Goal: Task Accomplishment & Management: Complete application form

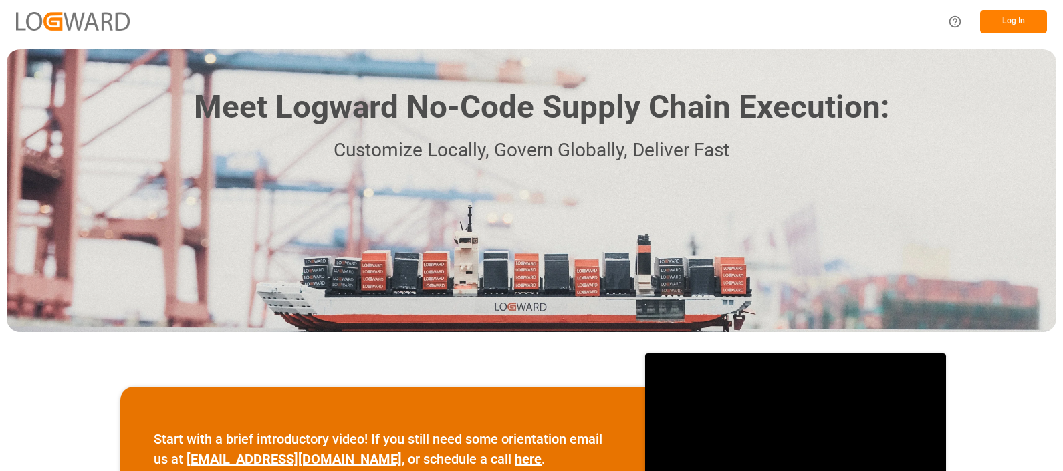
click at [1020, 16] on button "Log In" at bounding box center [1013, 21] width 67 height 23
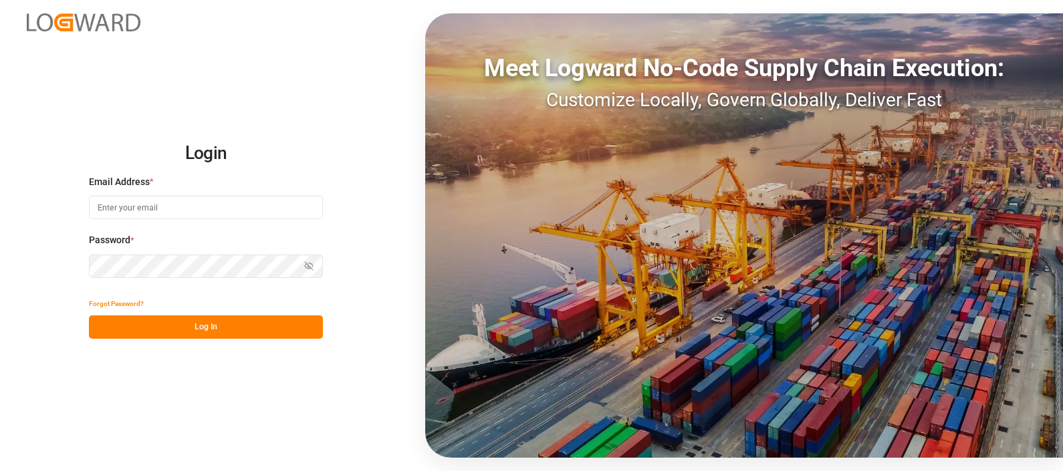
click at [158, 205] on input at bounding box center [206, 207] width 234 height 23
type input "[PERSON_NAME][EMAIL_ADDRESS][DOMAIN_NAME]"
click at [183, 326] on button "Log In" at bounding box center [206, 326] width 234 height 23
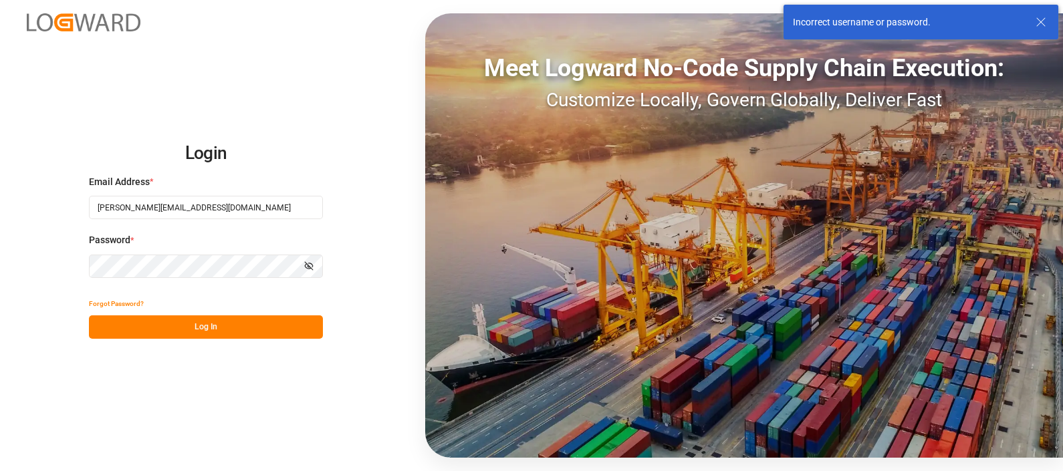
click at [0, 255] on html "Login Email Address * [PERSON_NAME][EMAIL_ADDRESS][DOMAIN_NAME] Password * Show…" at bounding box center [531, 235] width 1063 height 471
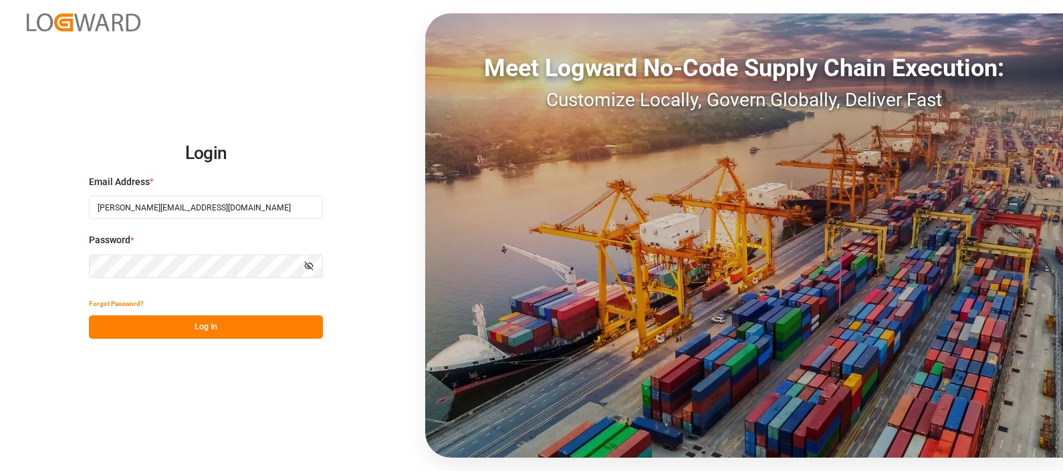
click at [194, 331] on button "Log In" at bounding box center [206, 326] width 234 height 23
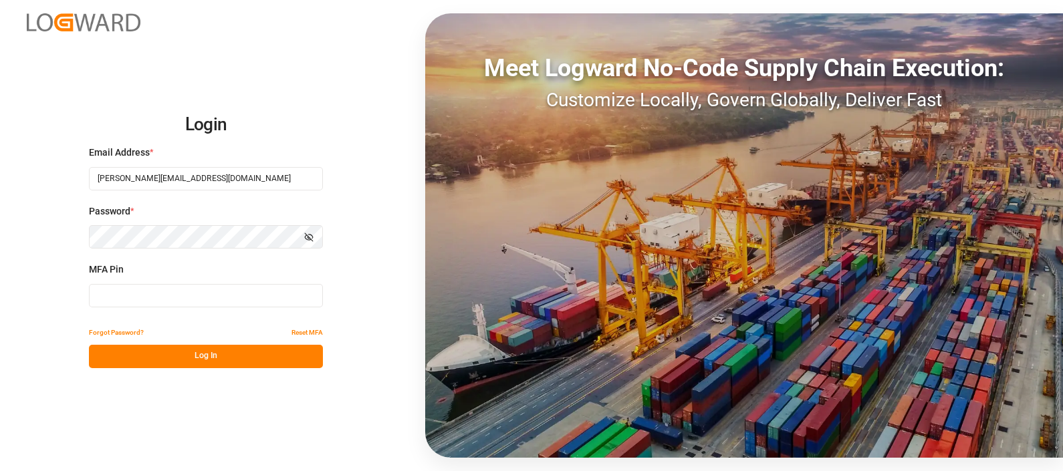
click at [126, 296] on input at bounding box center [206, 295] width 234 height 23
type input "398236"
click at [182, 353] on button "Log In" at bounding box center [206, 356] width 234 height 23
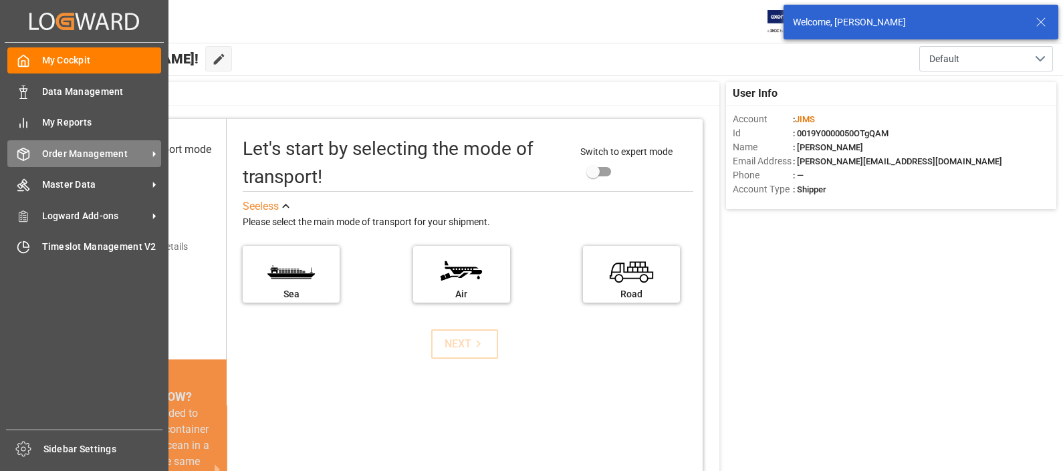
click at [97, 157] on span "Order Management" at bounding box center [95, 154] width 106 height 14
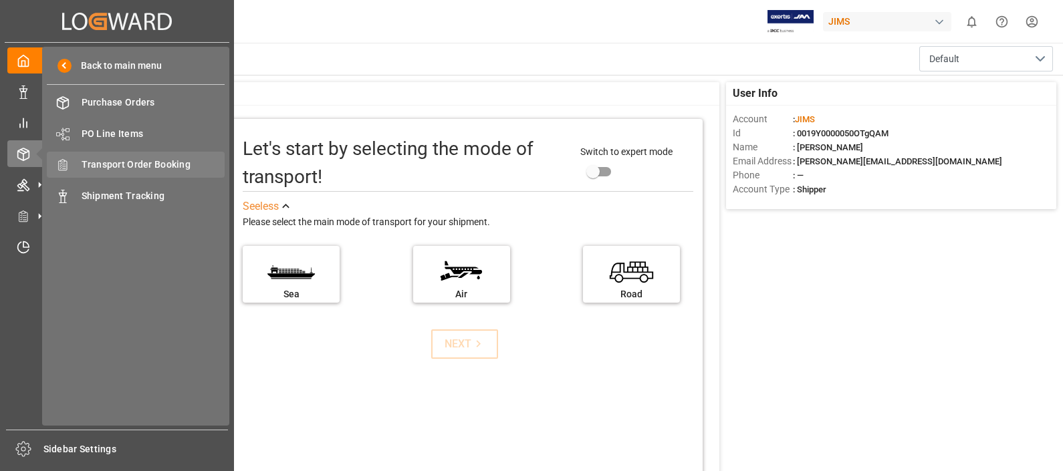
click at [176, 164] on span "Transport Order Booking" at bounding box center [154, 165] width 144 height 14
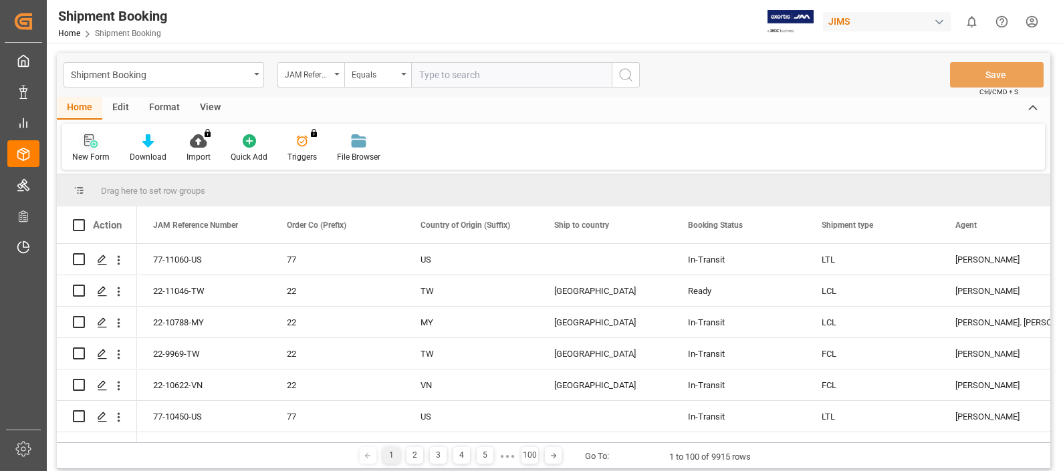
click at [89, 147] on icon at bounding box center [90, 140] width 13 height 13
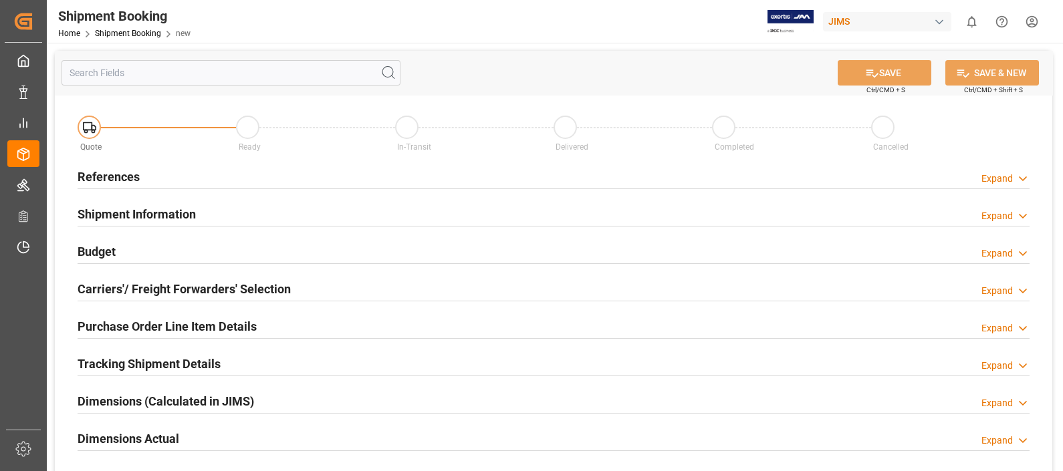
click at [112, 178] on h2 "References" at bounding box center [109, 177] width 62 height 18
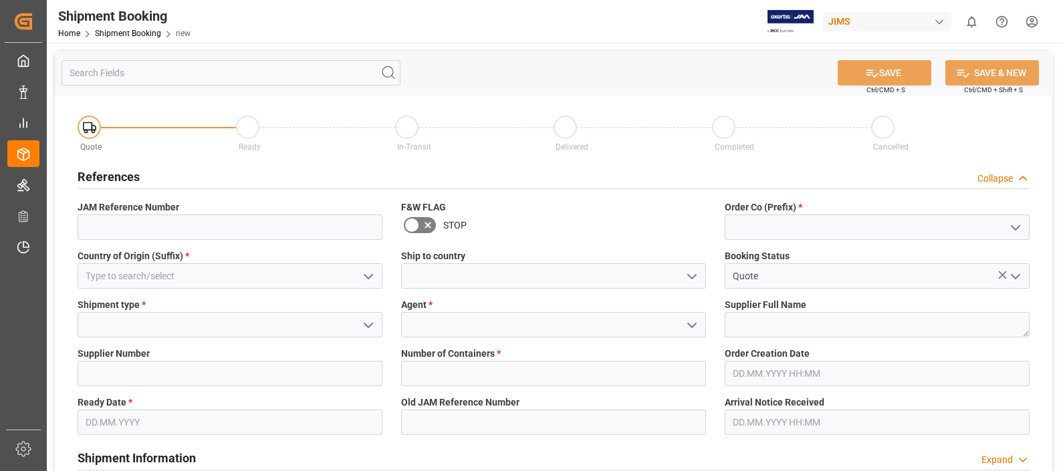
click at [1020, 227] on icon "open menu" at bounding box center [1015, 228] width 16 height 16
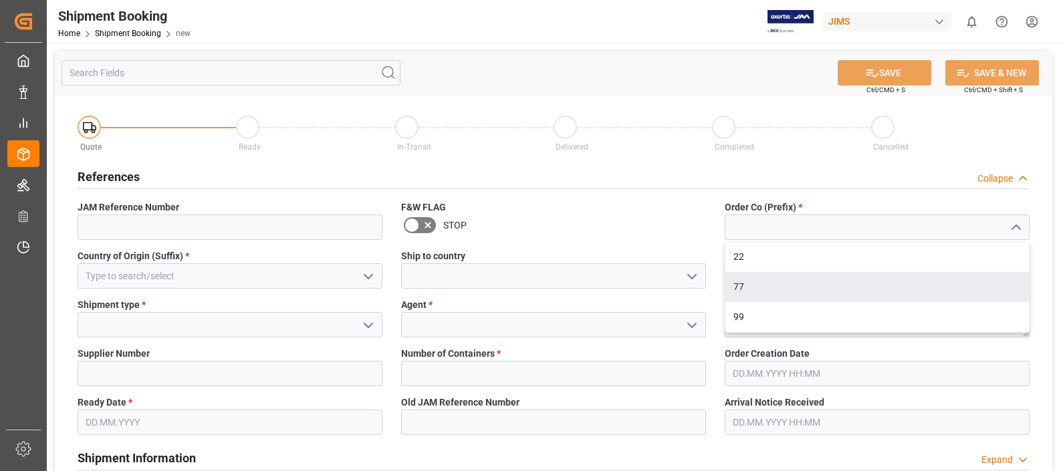
click at [788, 284] on div "77" at bounding box center [876, 287] width 303 height 30
type input "77"
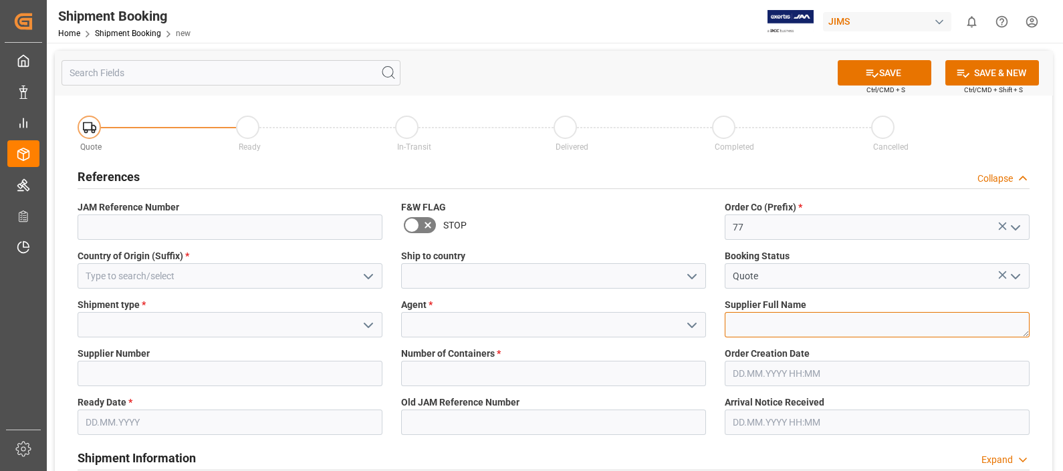
click at [847, 324] on textarea at bounding box center [876, 324] width 305 height 25
type textarea "[PERSON_NAME] Audio"
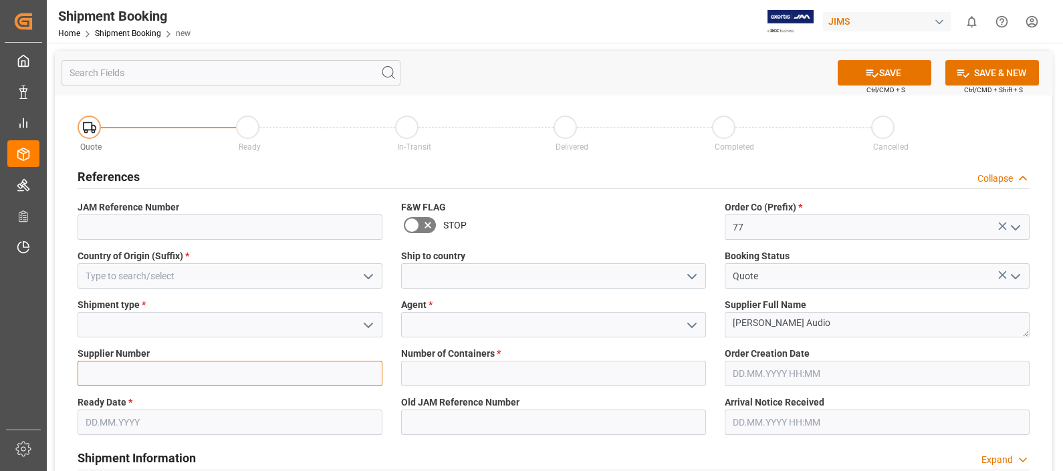
click at [128, 376] on input at bounding box center [230, 373] width 305 height 25
paste input "724674"
type input "724674"
click at [368, 325] on polyline "open menu" at bounding box center [368, 325] width 8 height 4
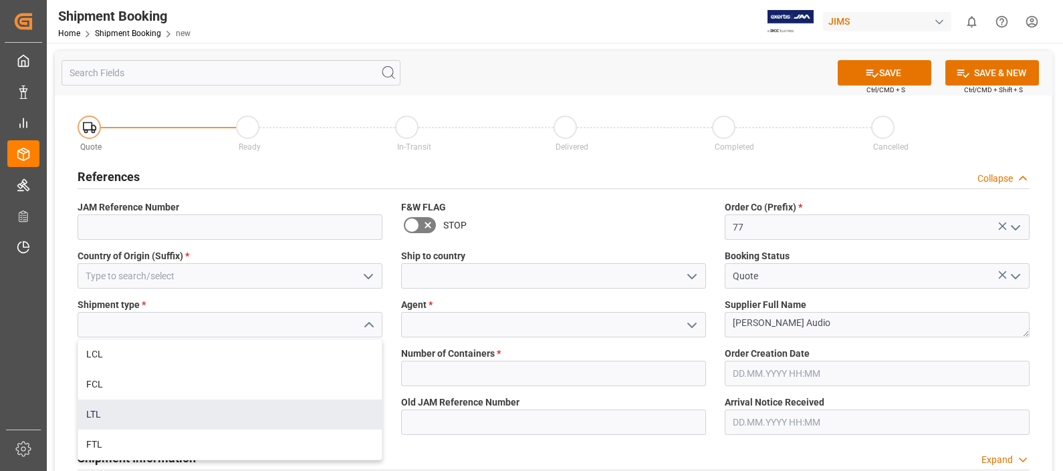
click at [131, 411] on div "LTL" at bounding box center [229, 415] width 303 height 30
type input "LTL"
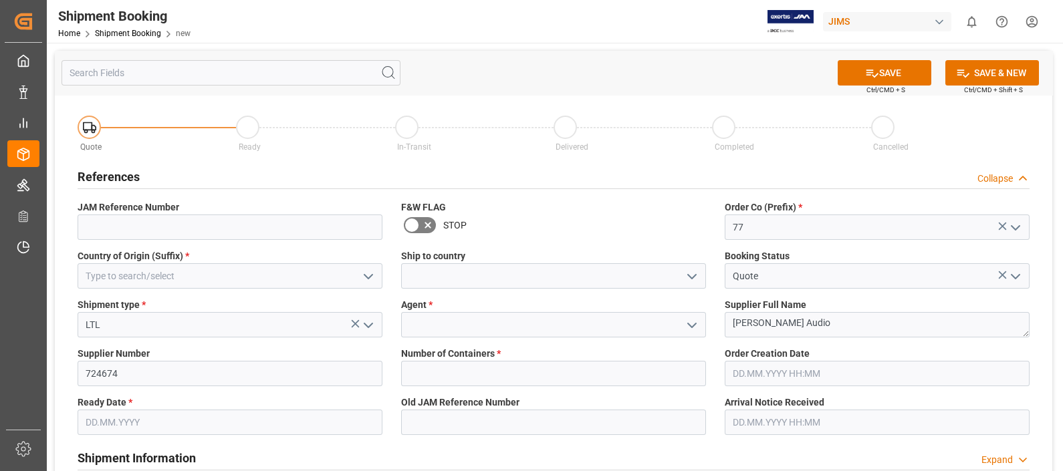
click at [695, 321] on icon "open menu" at bounding box center [692, 325] width 16 height 16
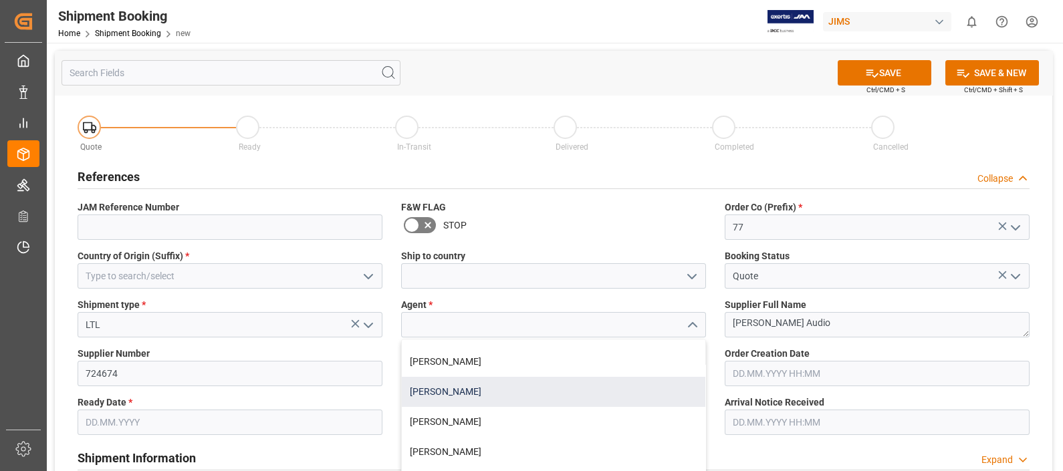
click at [484, 388] on div "[PERSON_NAME]" at bounding box center [553, 392] width 303 height 30
type input "[PERSON_NAME]"
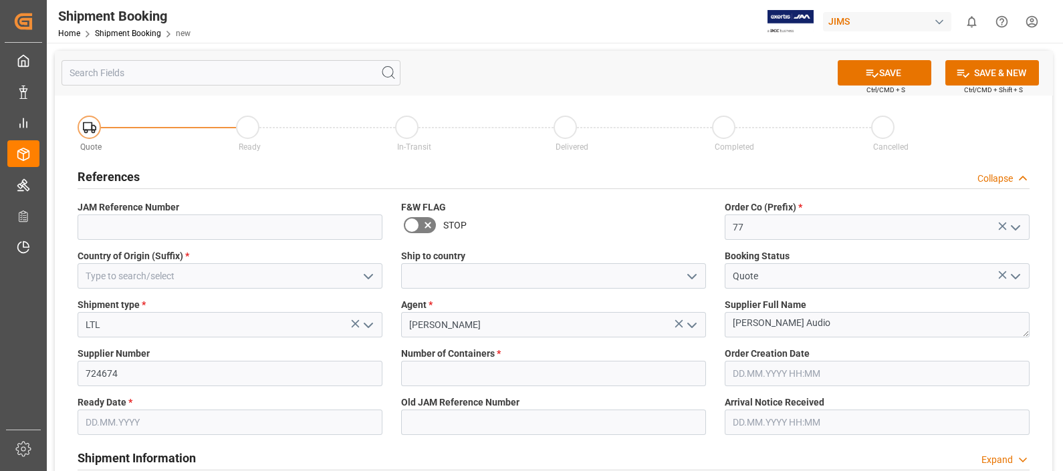
click at [358, 282] on button "open menu" at bounding box center [368, 276] width 20 height 21
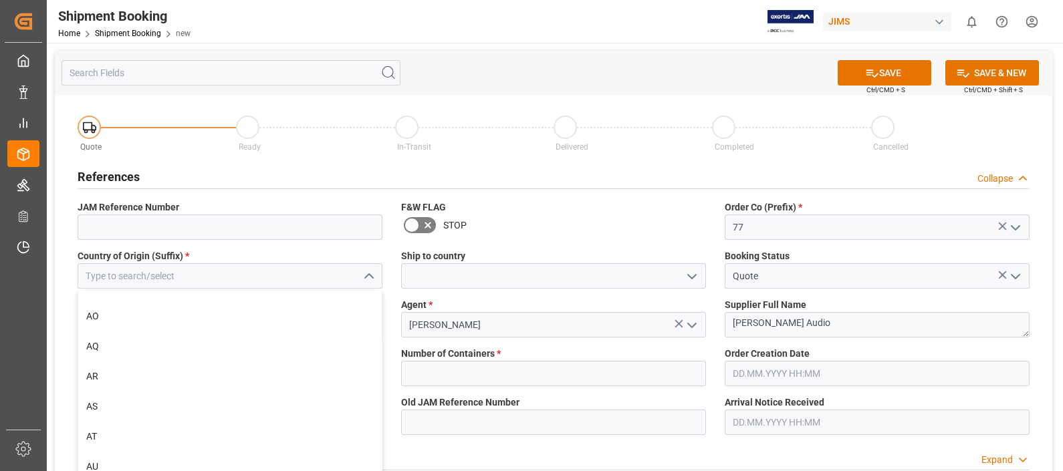
scroll to position [333, 0]
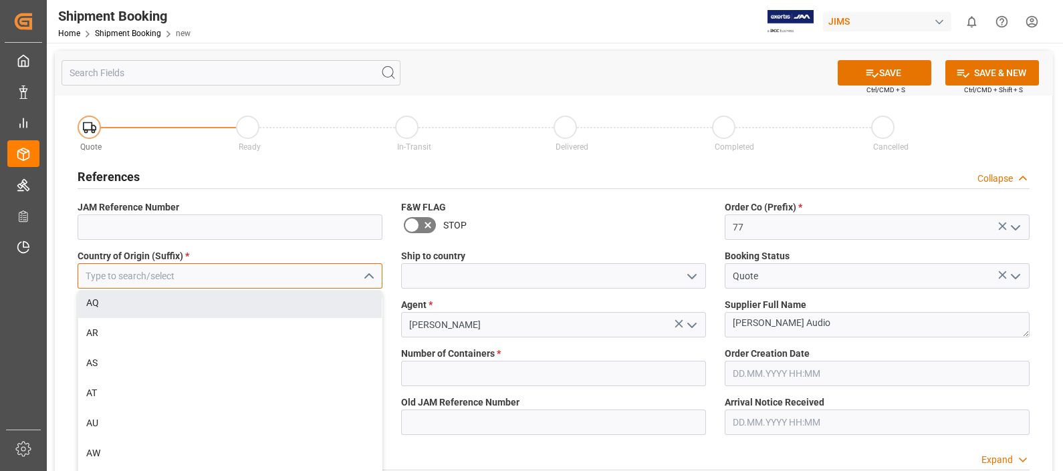
click at [188, 271] on input at bounding box center [230, 275] width 305 height 25
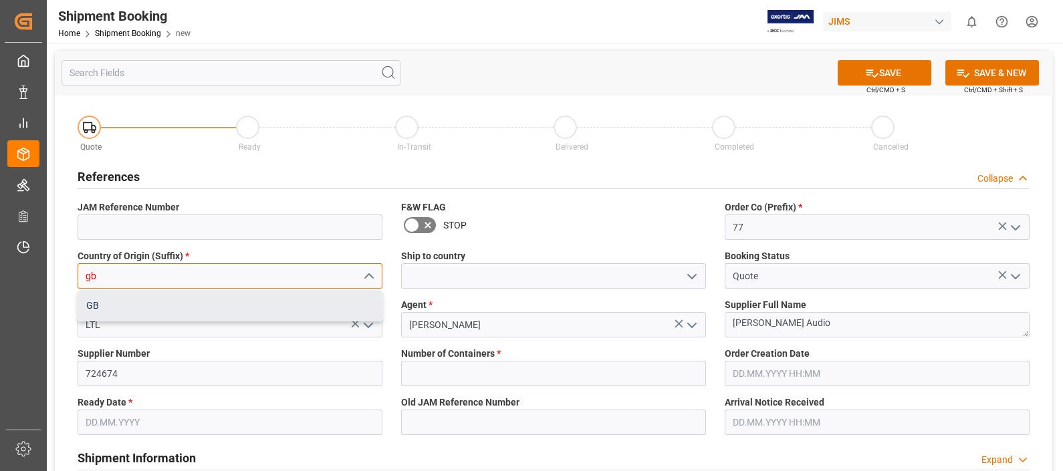
click at [128, 300] on div "GB" at bounding box center [229, 306] width 303 height 30
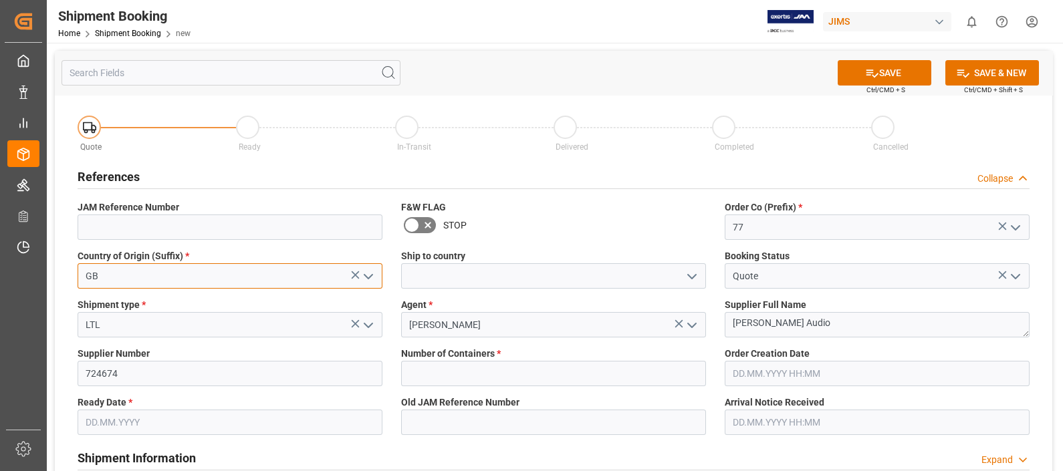
type input "GB"
click at [548, 374] on input "text" at bounding box center [553, 373] width 305 height 25
type input "0"
click at [895, 69] on button "SAVE" at bounding box center [884, 72] width 94 height 25
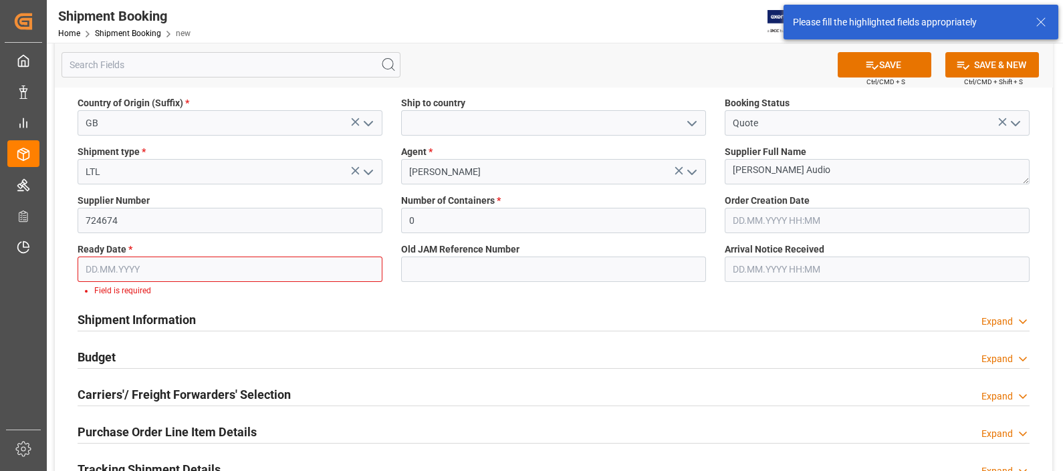
scroll to position [164, 0]
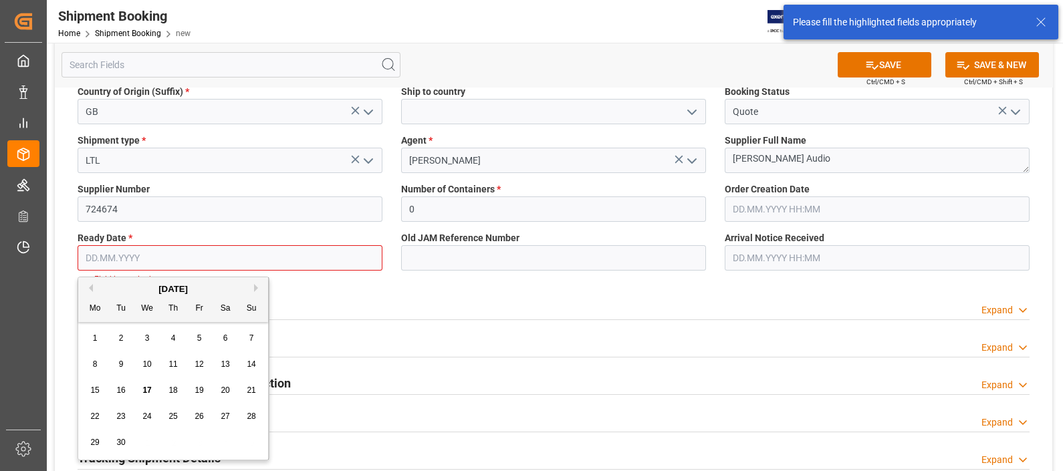
click at [150, 255] on input "text" at bounding box center [230, 257] width 305 height 25
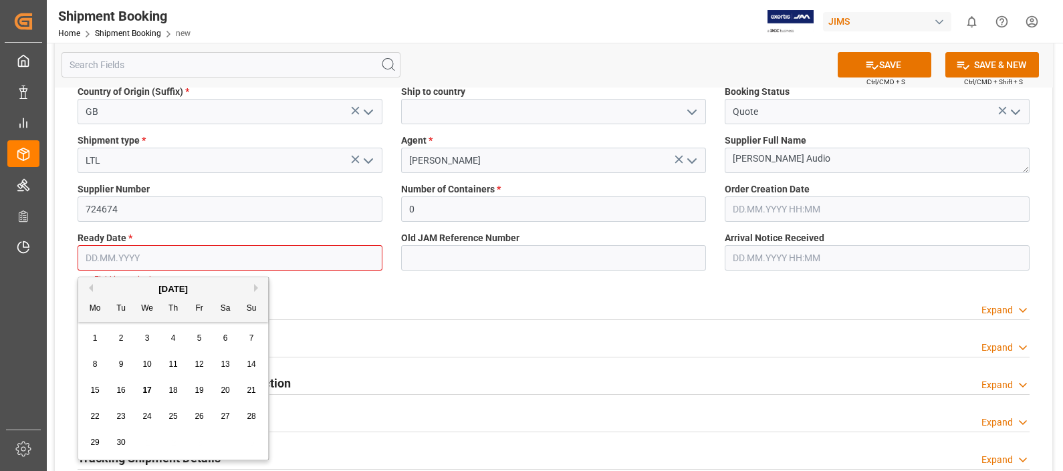
click at [144, 386] on span "17" at bounding box center [146, 390] width 9 height 9
type input "[DATE]"
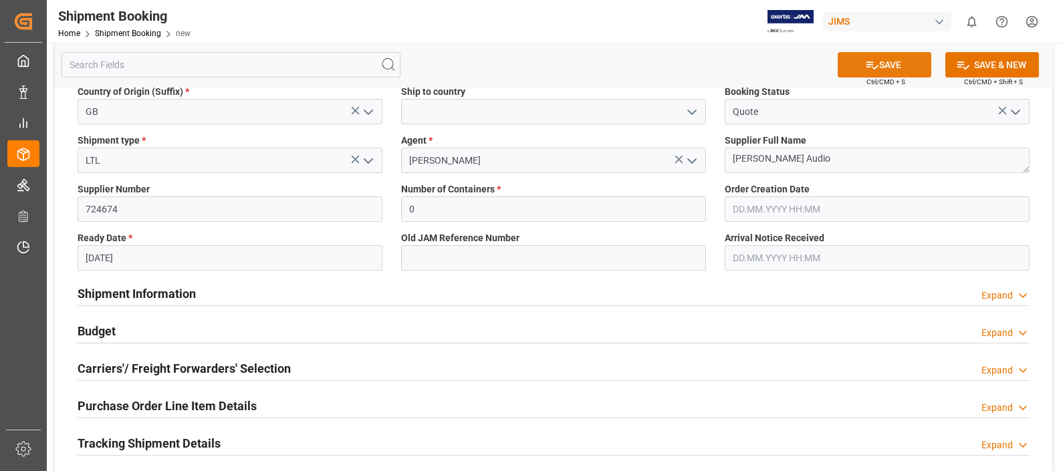
click at [880, 59] on button "SAVE" at bounding box center [884, 64] width 94 height 25
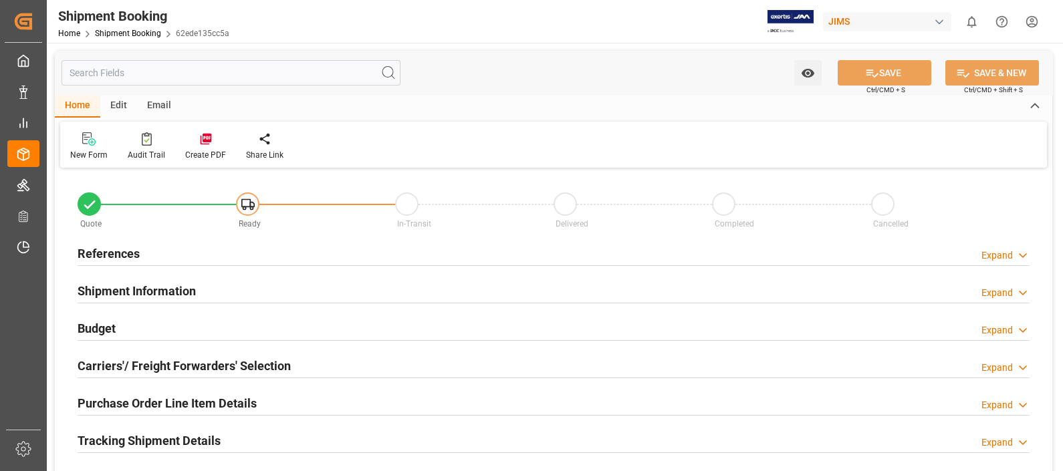
type input "0"
type input "[DATE]"
click at [109, 251] on h2 "References" at bounding box center [109, 254] width 62 height 18
